Goal: Find specific page/section: Find specific page/section

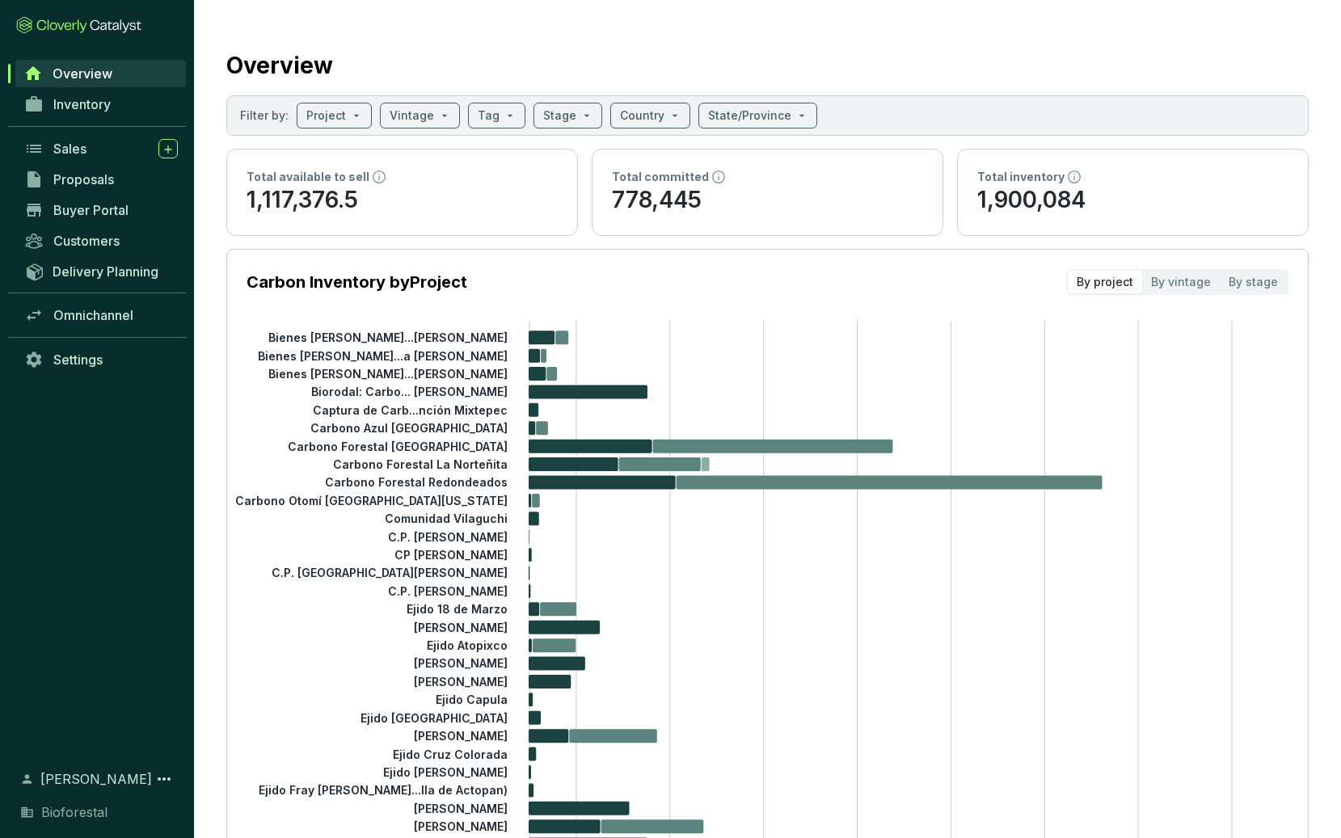
click at [465, 468] on tspan "Carbono Forestal La Norteñita" at bounding box center [420, 465] width 175 height 14
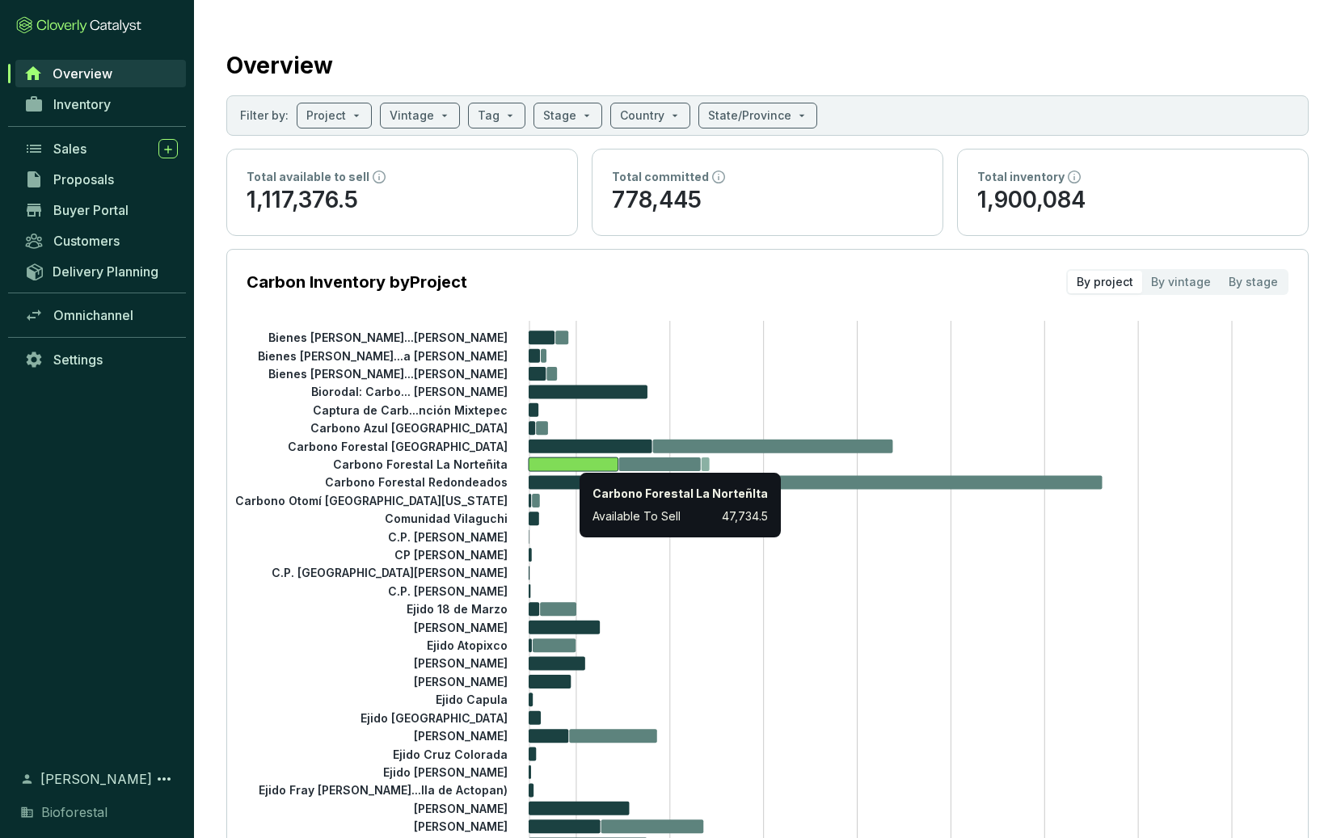
click at [572, 462] on icon at bounding box center [574, 465] width 90 height 14
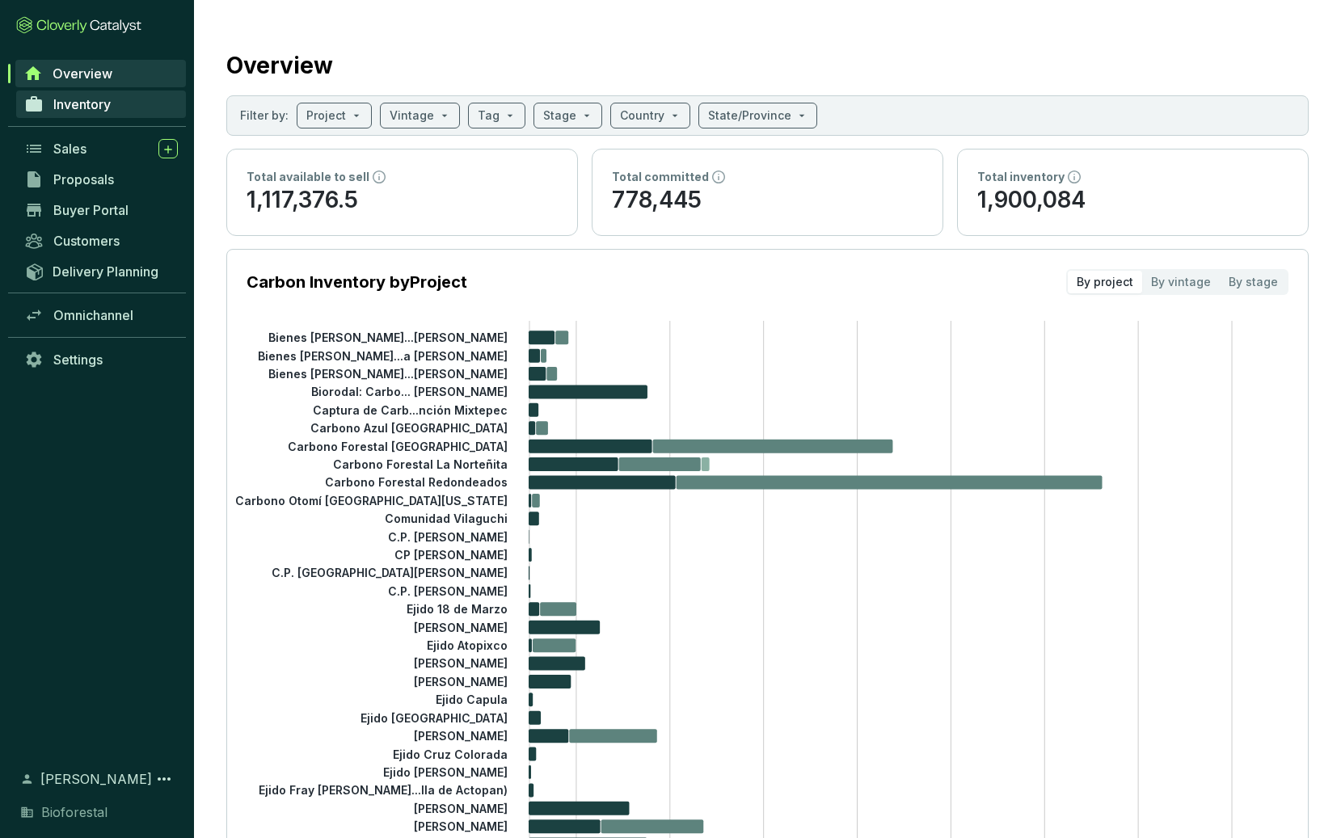
click at [78, 110] on span "Inventory" at bounding box center [81, 104] width 57 height 16
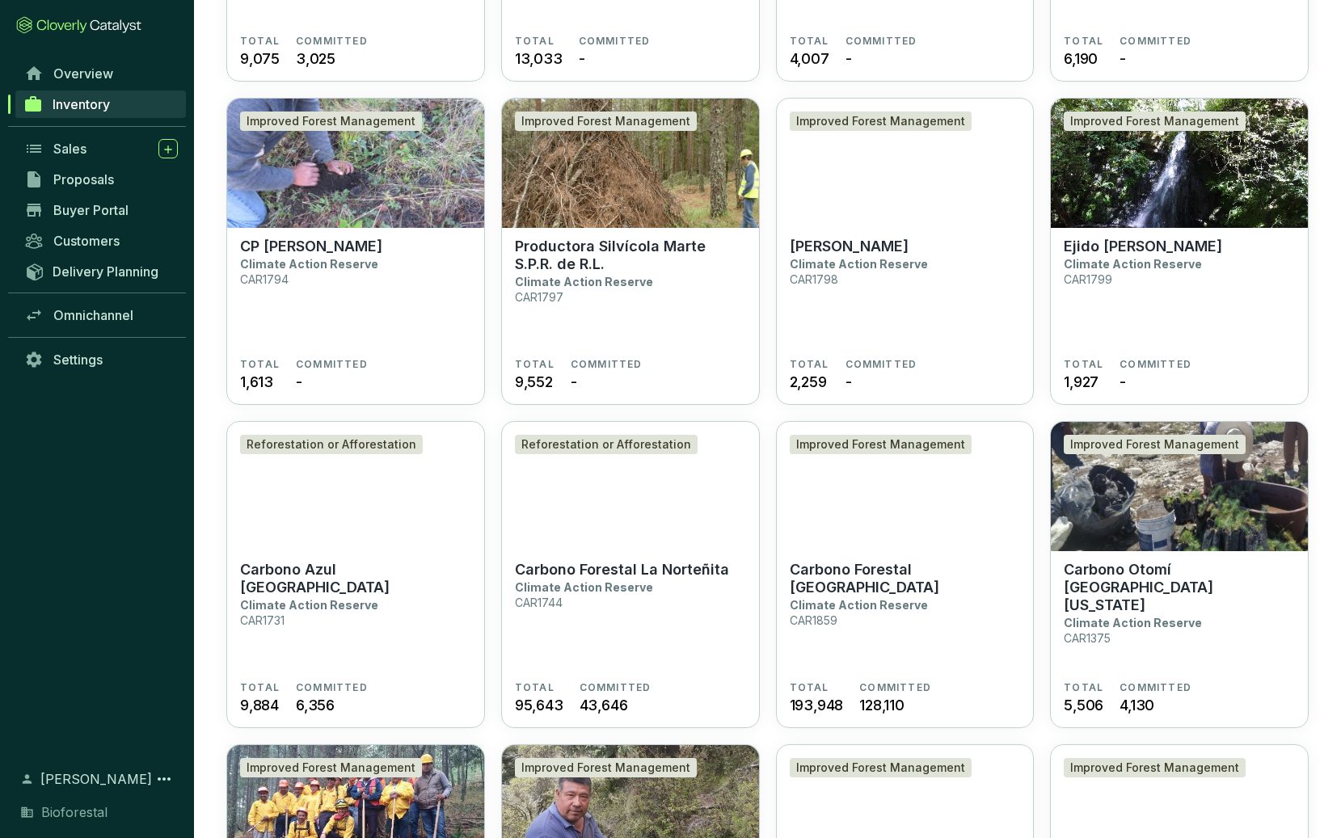
scroll to position [1351, 0]
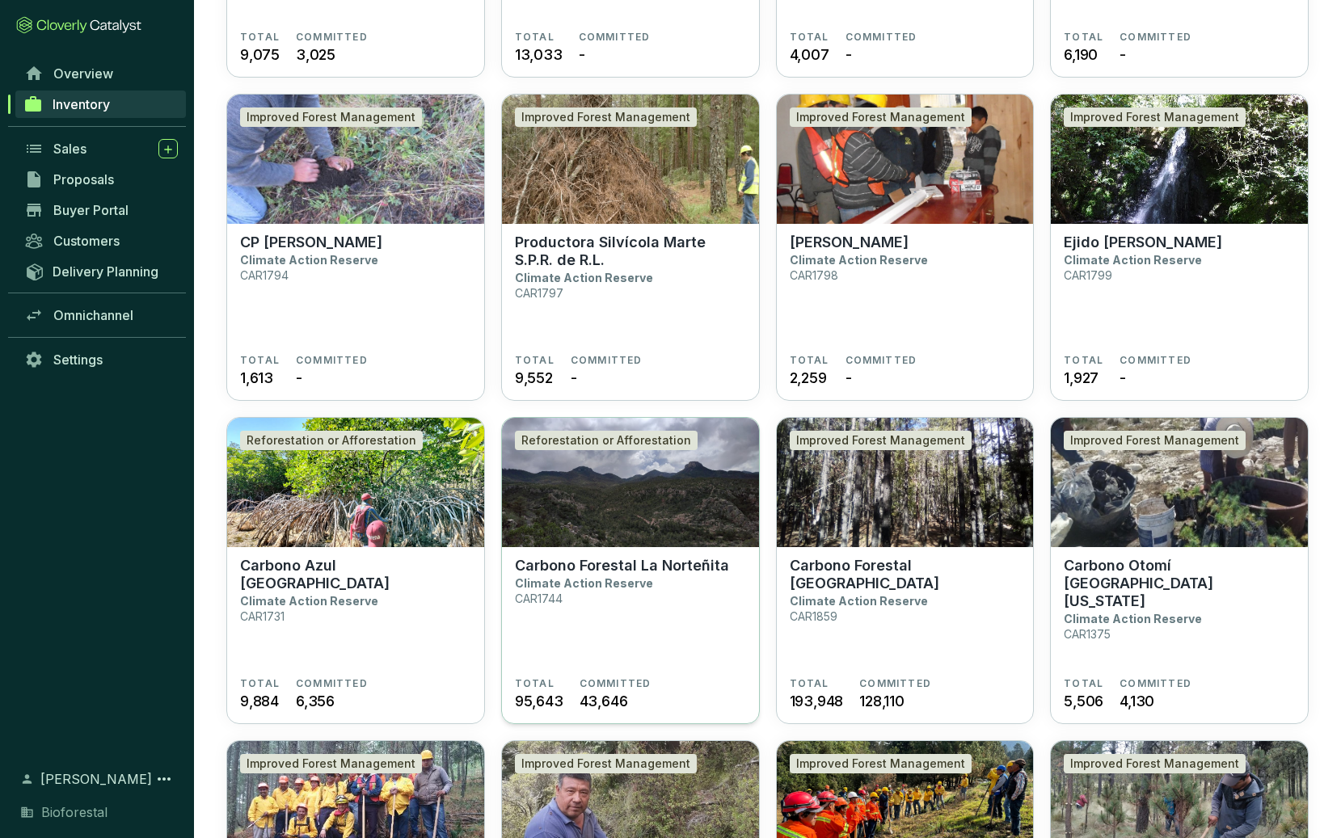
click at [626, 541] on img at bounding box center [630, 482] width 257 height 129
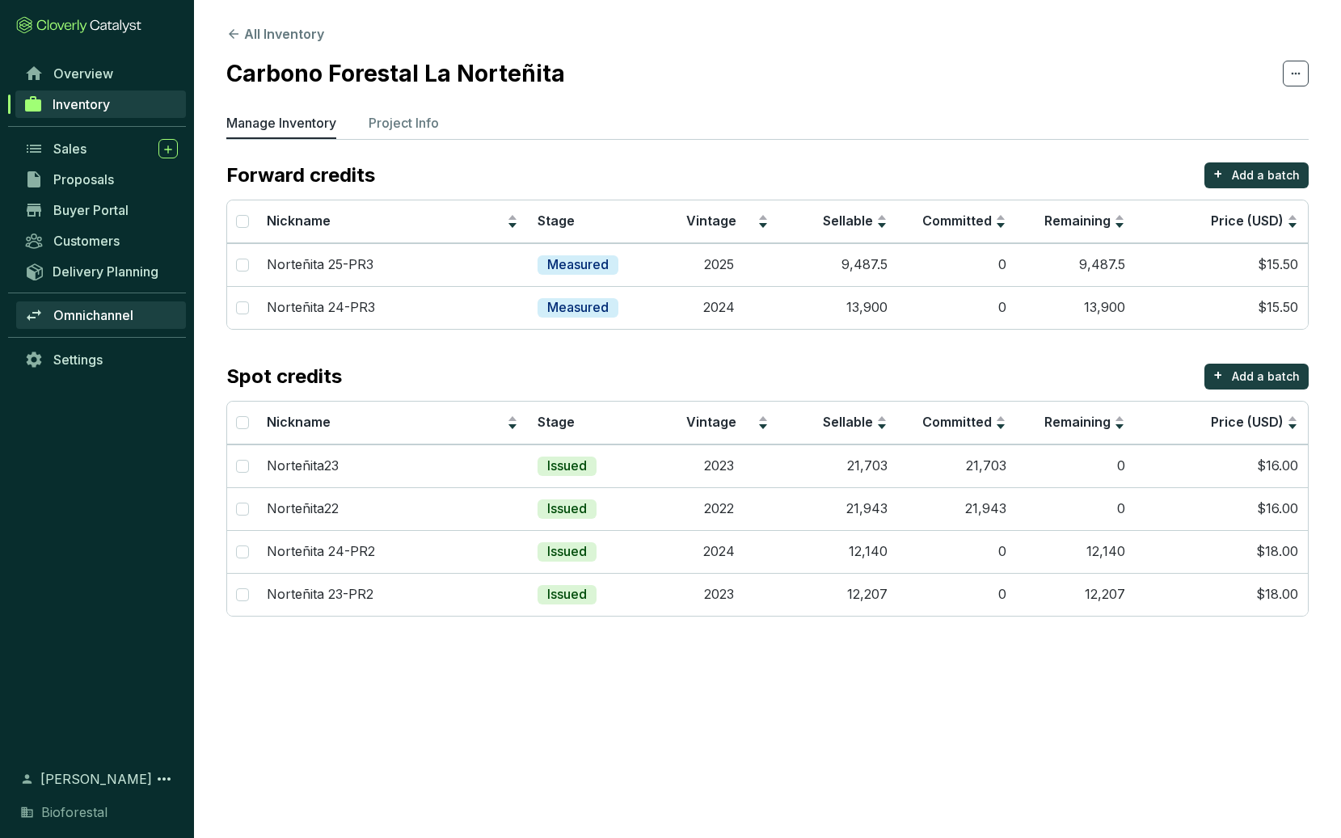
click at [122, 319] on span "Omnichannel" at bounding box center [93, 315] width 80 height 16
